Goal: Task Accomplishment & Management: Use online tool/utility

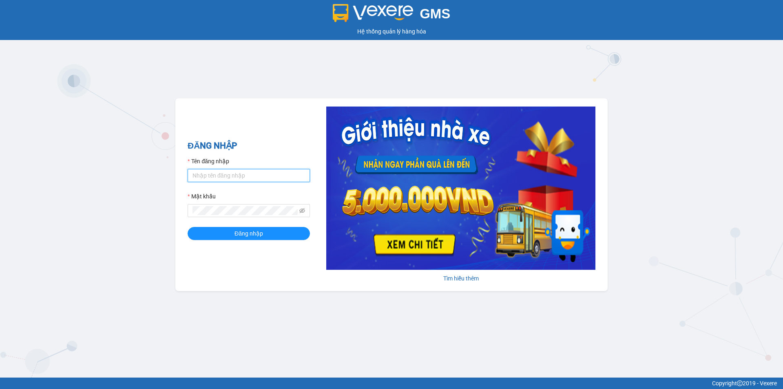
click at [272, 180] on input "Tên đăng nhập" at bounding box center [249, 175] width 122 height 13
type input "thanhtra.tankimchi"
click at [188, 227] on button "Đăng nhập" at bounding box center [249, 233] width 122 height 13
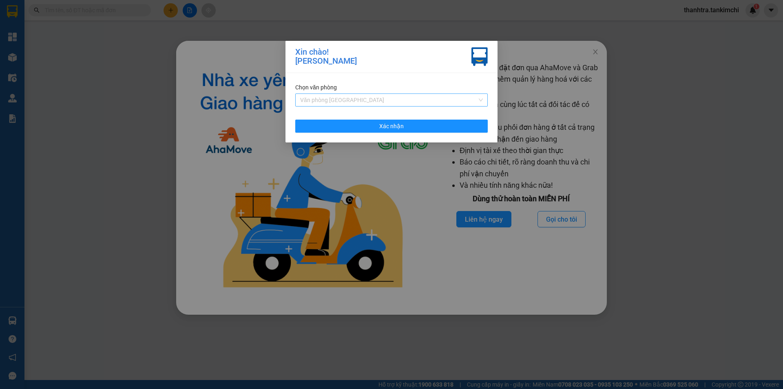
drag, startPoint x: 402, startPoint y: 93, endPoint x: 392, endPoint y: 97, distance: 10.2
click at [401, 93] on div "Văn phòng [GEOGRAPHIC_DATA]" at bounding box center [391, 99] width 193 height 13
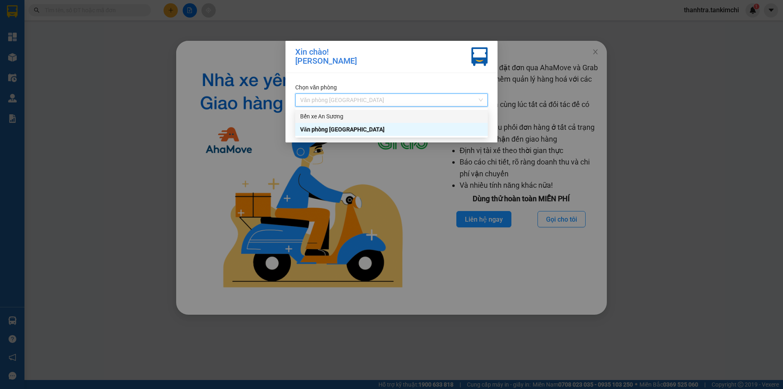
click at [327, 113] on div "Bến xe An Sương" at bounding box center [391, 116] width 183 height 9
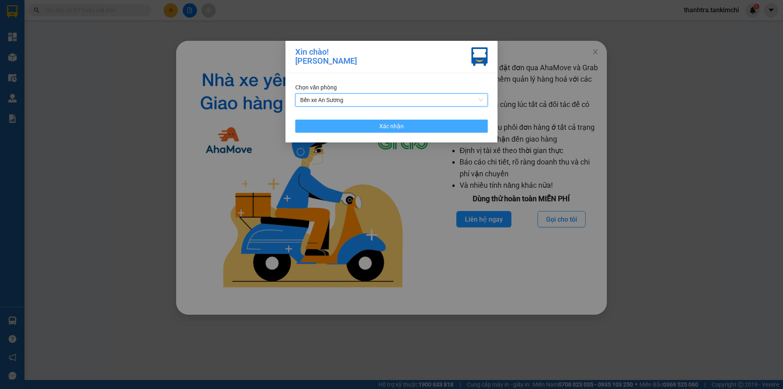
click at [335, 123] on button "Xác nhận" at bounding box center [391, 126] width 193 height 13
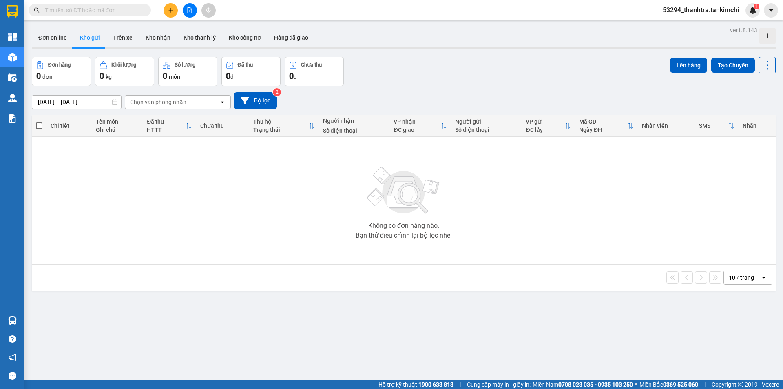
click at [199, 14] on div at bounding box center [189, 10] width 61 height 14
click at [194, 13] on button at bounding box center [190, 10] width 14 height 14
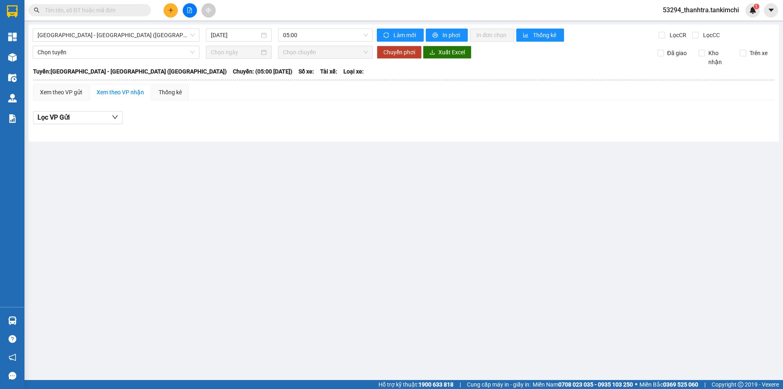
click at [110, 42] on div "Đà Nẵng - Hà Nội (Hàng) 11/09/2025 05:00 Làm mới In phơi In đơn chọn Thống kê L…" at bounding box center [404, 82] width 751 height 117
click at [111, 41] on div "Đà Nẵng - Hà Nội (Hàng)" at bounding box center [116, 35] width 167 height 13
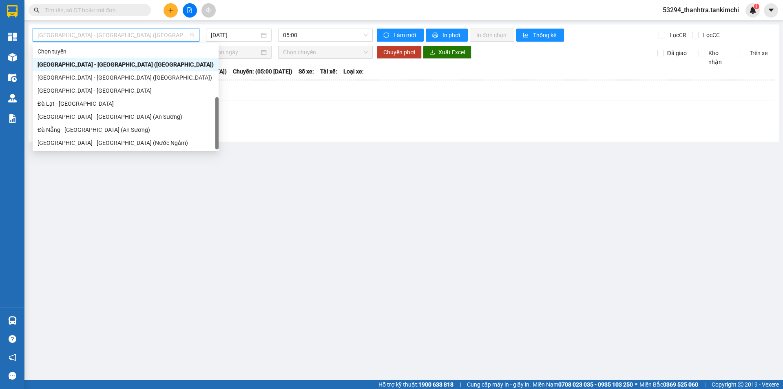
scroll to position [13, 0]
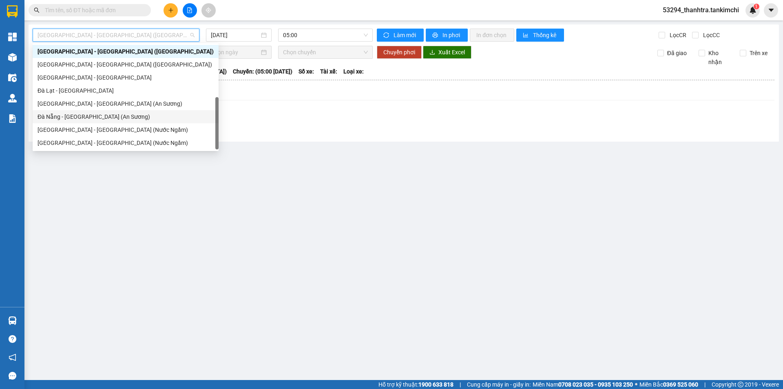
click at [75, 119] on div "Đà Nẵng - Sài Gòn (An Sương)" at bounding box center [126, 116] width 176 height 9
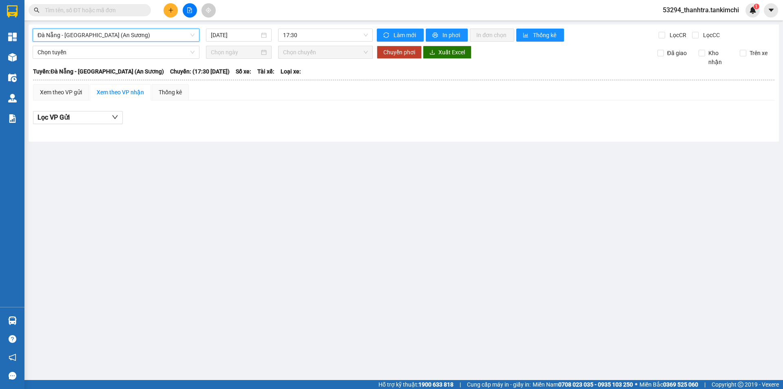
click at [185, 189] on main "Đà Nẵng - Sài Gòn (An Sương) Đà Nẵng - Sài Gòn (An Sương) 11/09/2025 17:30 Làm …" at bounding box center [391, 190] width 783 height 380
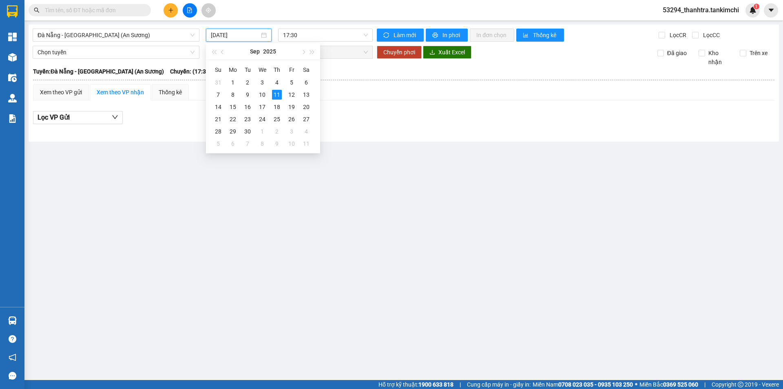
click at [243, 35] on input "11/09/2025" at bounding box center [235, 35] width 49 height 9
click at [264, 97] on div "10" at bounding box center [262, 95] width 10 height 10
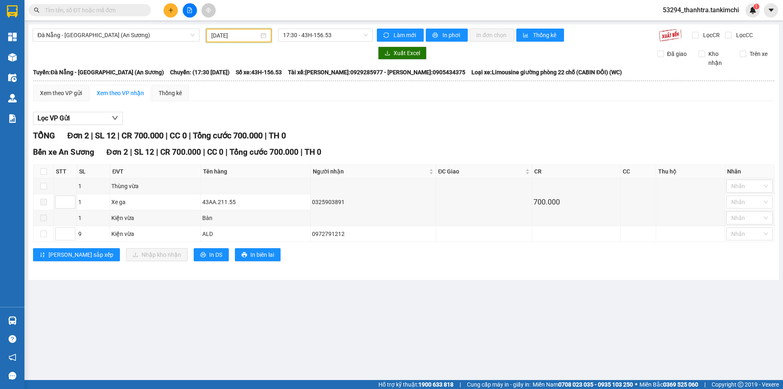
click at [243, 36] on input "10/09/2025" at bounding box center [235, 35] width 48 height 9
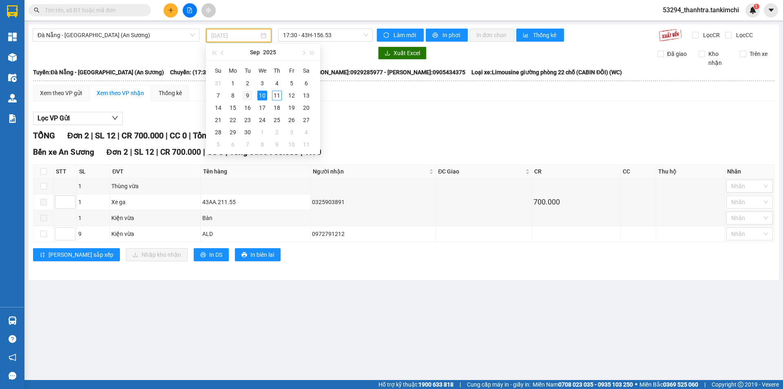
click at [246, 95] on div "9" at bounding box center [248, 96] width 10 height 10
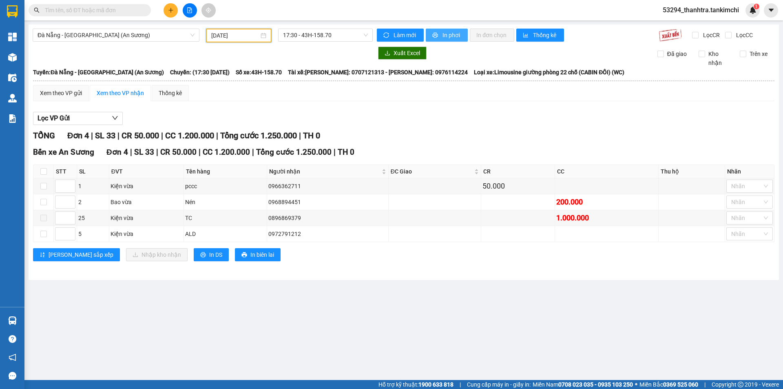
click at [439, 38] on button "In phơi" at bounding box center [447, 35] width 42 height 13
click at [225, 31] on div "09/09/2025" at bounding box center [239, 36] width 66 height 14
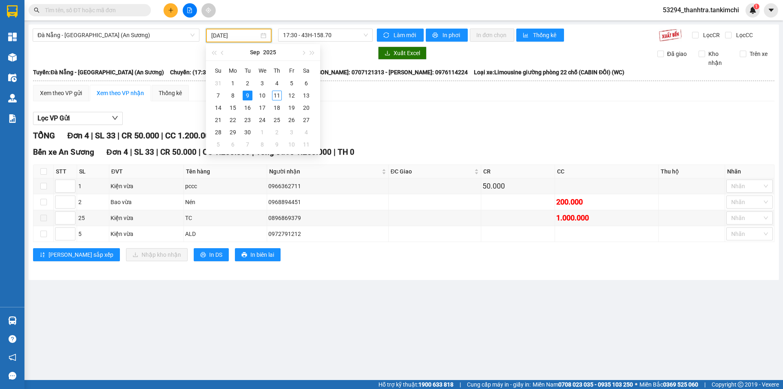
click at [225, 38] on input "09/09/2025" at bounding box center [235, 35] width 48 height 9
click at [265, 98] on div "10" at bounding box center [262, 96] width 10 height 10
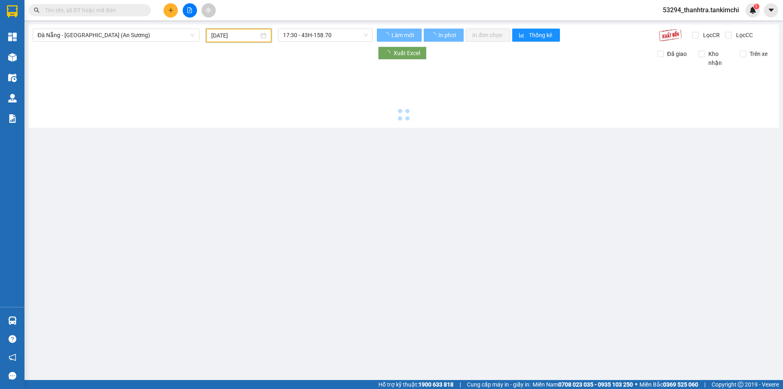
type input "10/09/2025"
